Goal: Find specific page/section: Find specific page/section

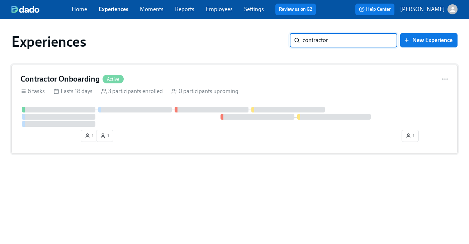
type input "contractor"
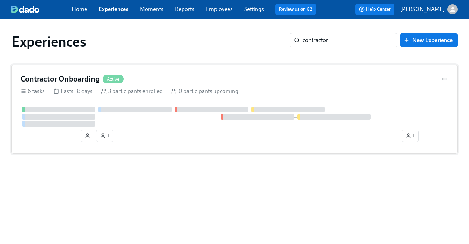
click at [178, 74] on div "Contractor Onboarding Active" at bounding box center [234, 79] width 429 height 11
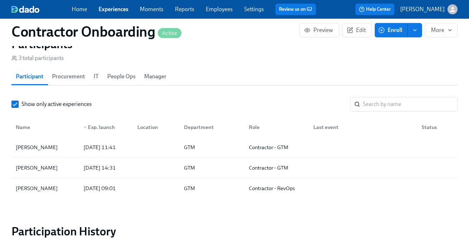
scroll to position [561, 0]
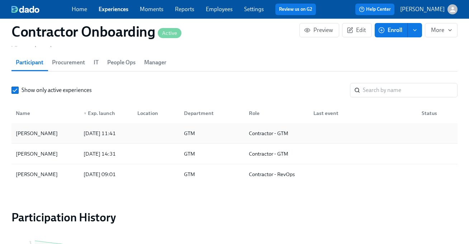
click at [241, 134] on div "GTM" at bounding box center [210, 133] width 65 height 14
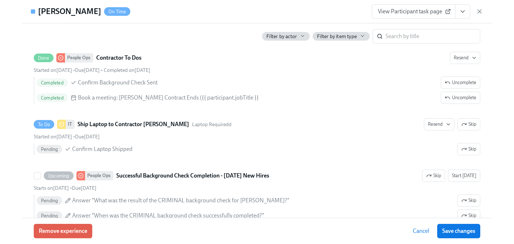
scroll to position [384, 0]
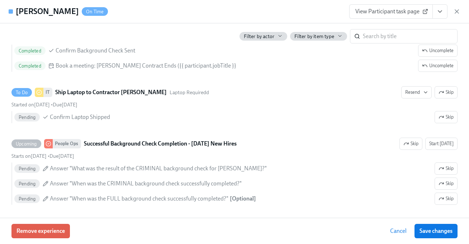
click at [441, 12] on icon "View task page" at bounding box center [440, 11] width 7 height 7
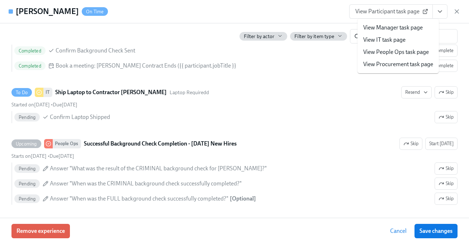
click at [409, 51] on link "View People Ops task page" at bounding box center [397, 52] width 66 height 8
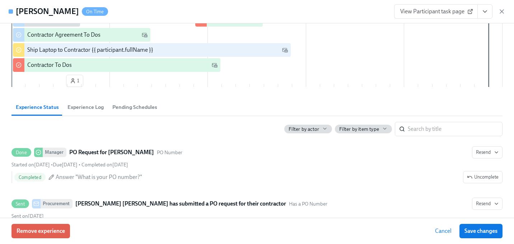
scroll to position [69, 0]
